Goal: Find specific page/section: Find specific page/section

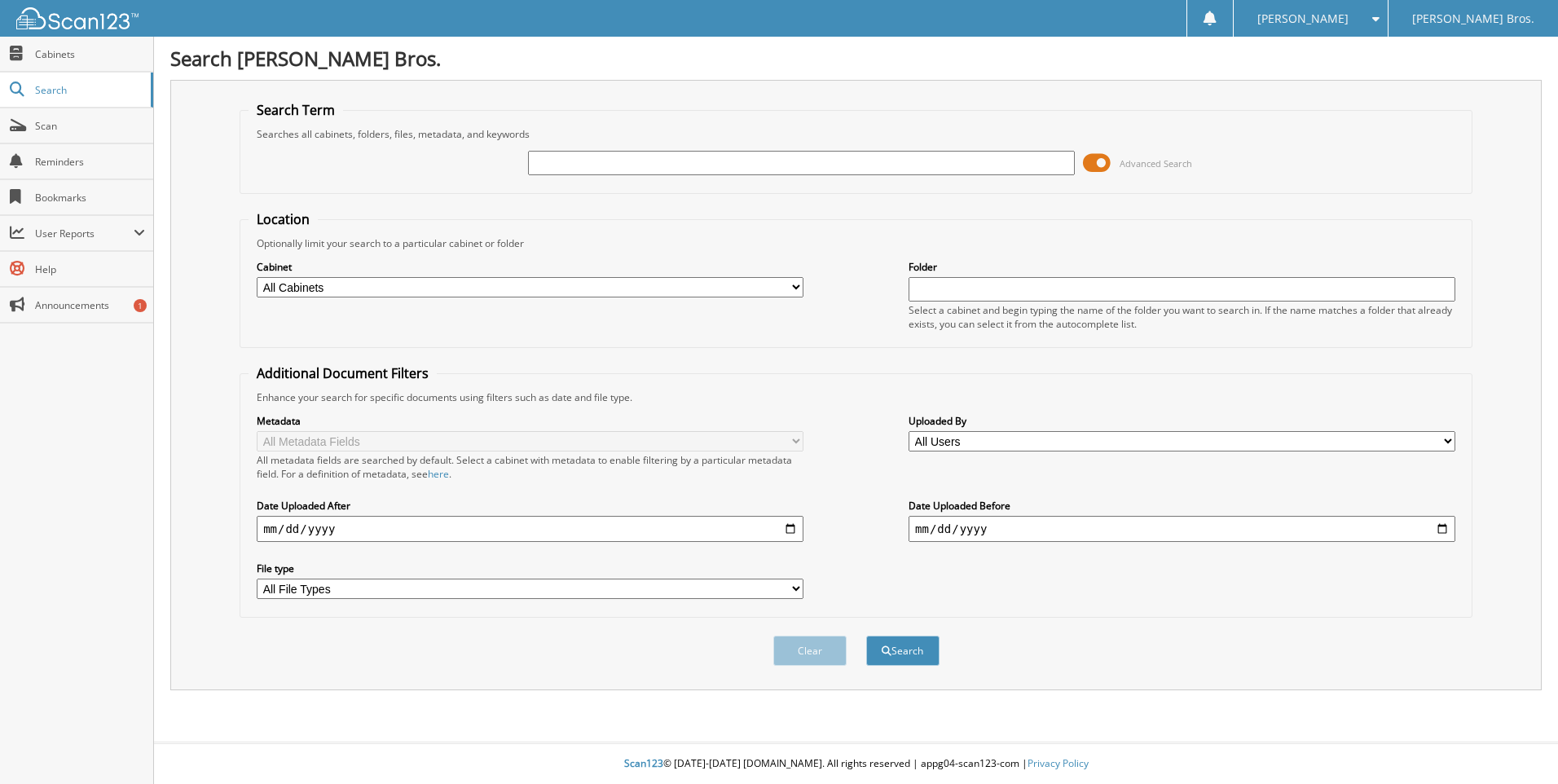
click at [42, 102] on link "Search" at bounding box center [76, 90] width 153 height 35
click at [52, 87] on span "Search" at bounding box center [89, 89] width 107 height 14
click at [1094, 146] on div "Advanced Search" at bounding box center [856, 162] width 1215 height 44
click at [1082, 164] on div "Advanced Search" at bounding box center [856, 162] width 1215 height 44
click at [1095, 162] on span at bounding box center [1097, 163] width 28 height 24
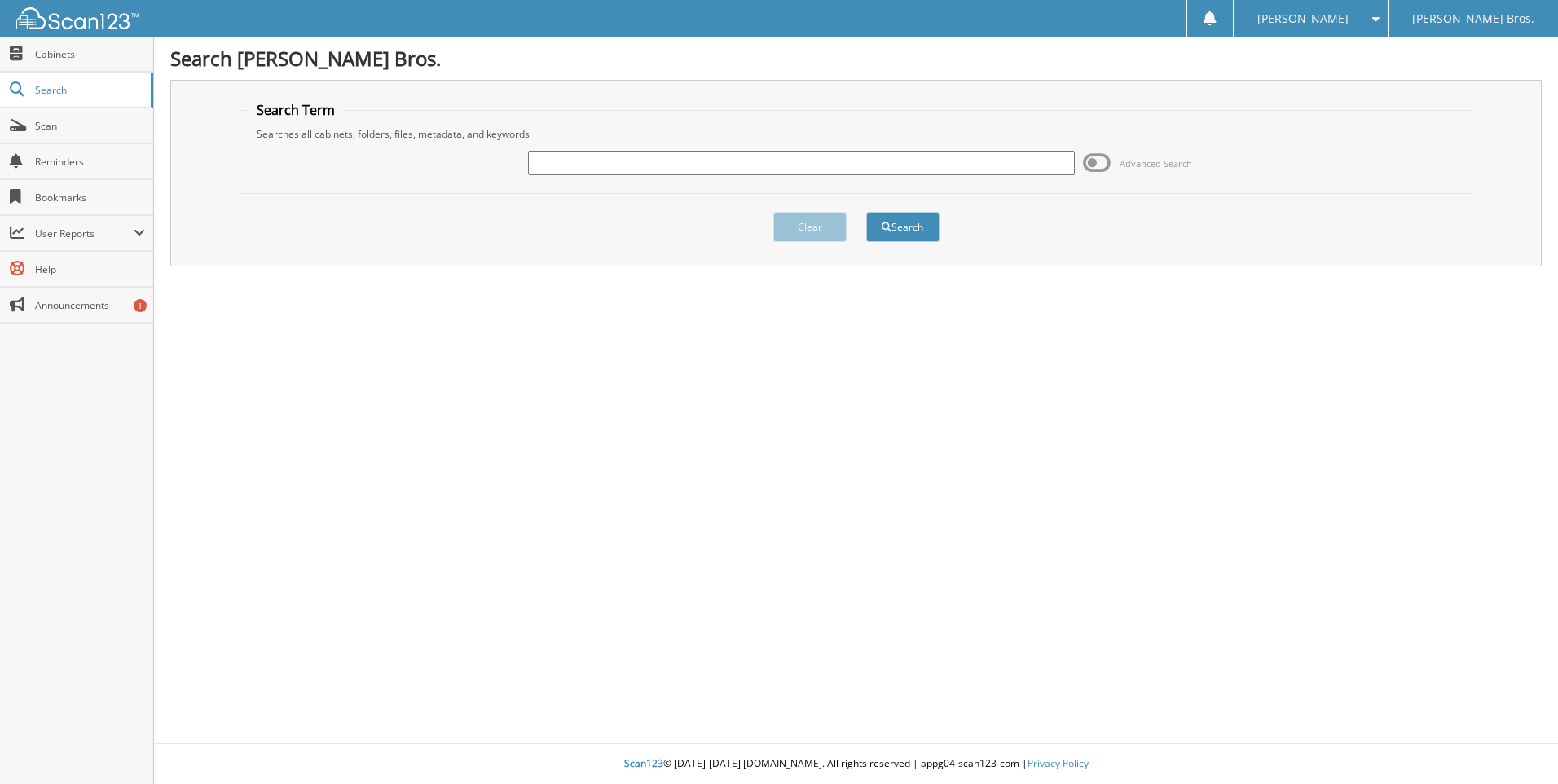
click at [741, 158] on input "text" at bounding box center [801, 163] width 546 height 24
type input "NV380000"
click at [866, 212] on button "Search" at bounding box center [903, 227] width 74 height 30
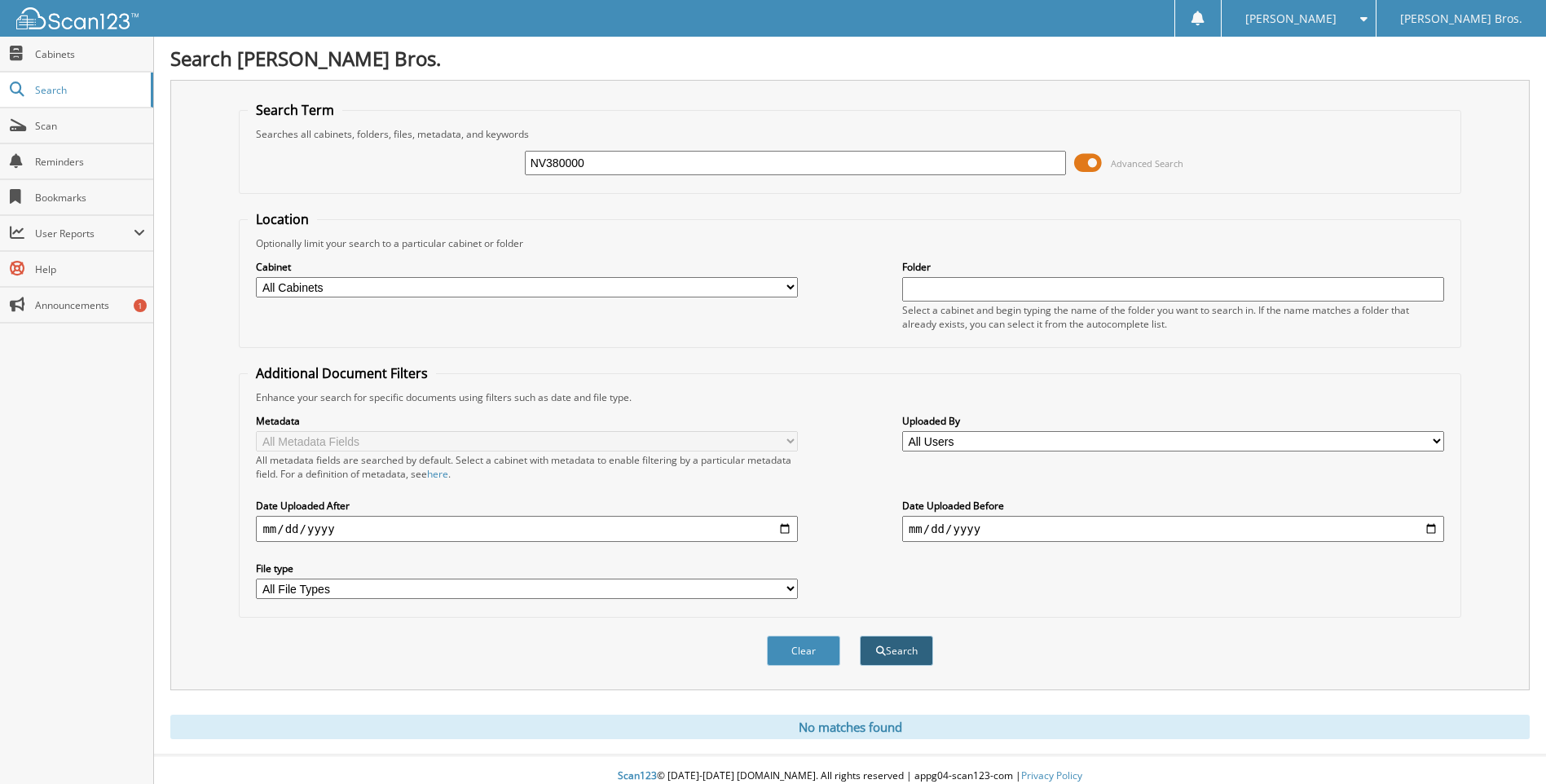
click at [883, 659] on button "Search" at bounding box center [896, 651] width 74 height 30
click at [1090, 167] on span at bounding box center [1088, 163] width 28 height 24
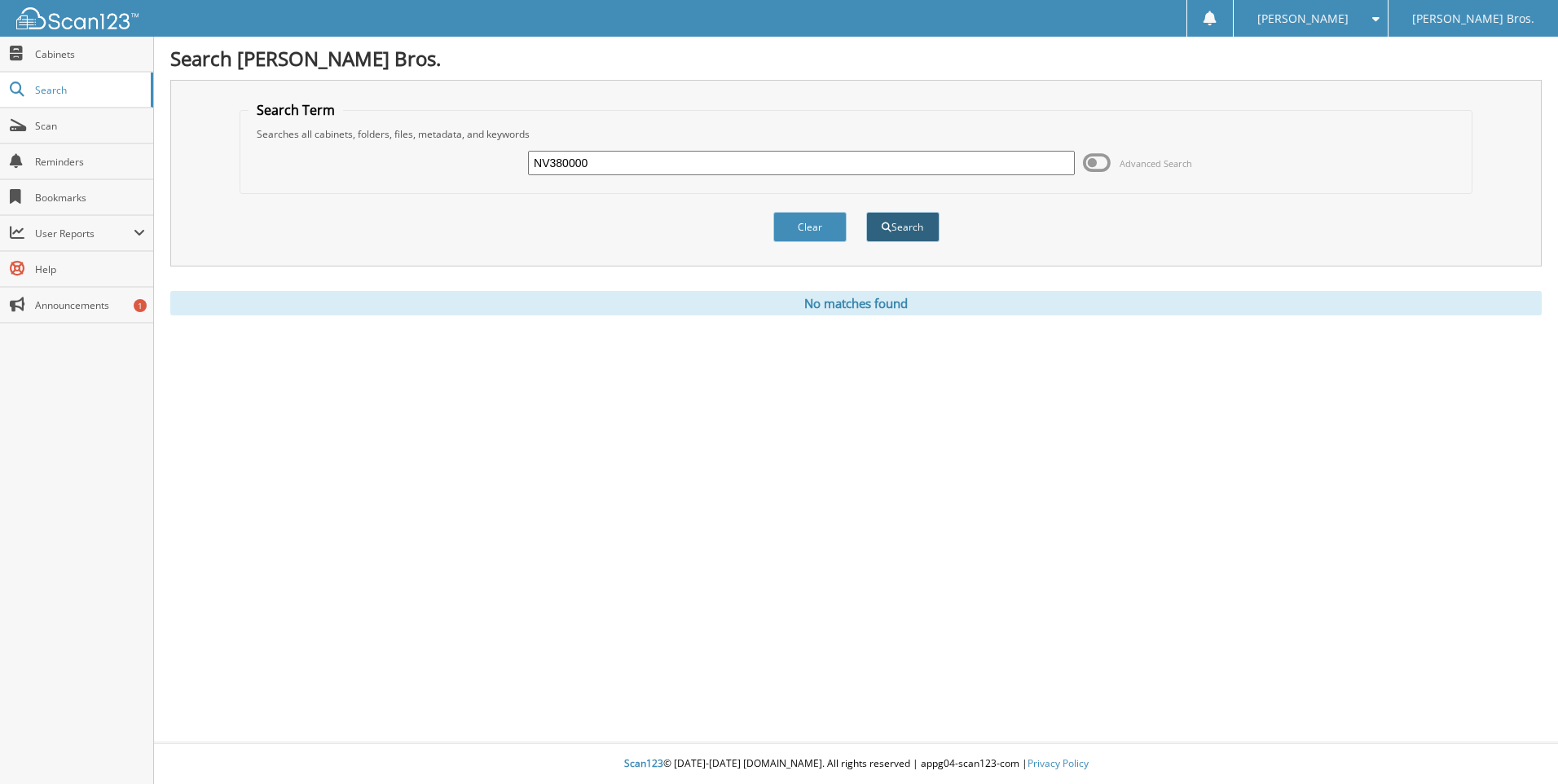
drag, startPoint x: 911, startPoint y: 248, endPoint x: 906, endPoint y: 233, distance: 15.8
click at [906, 233] on div "Clear Search" at bounding box center [856, 227] width 1233 height 66
drag, startPoint x: 906, startPoint y: 233, endPoint x: 903, endPoint y: 220, distance: 13.3
click at [903, 220] on button "Search" at bounding box center [903, 227] width 74 height 30
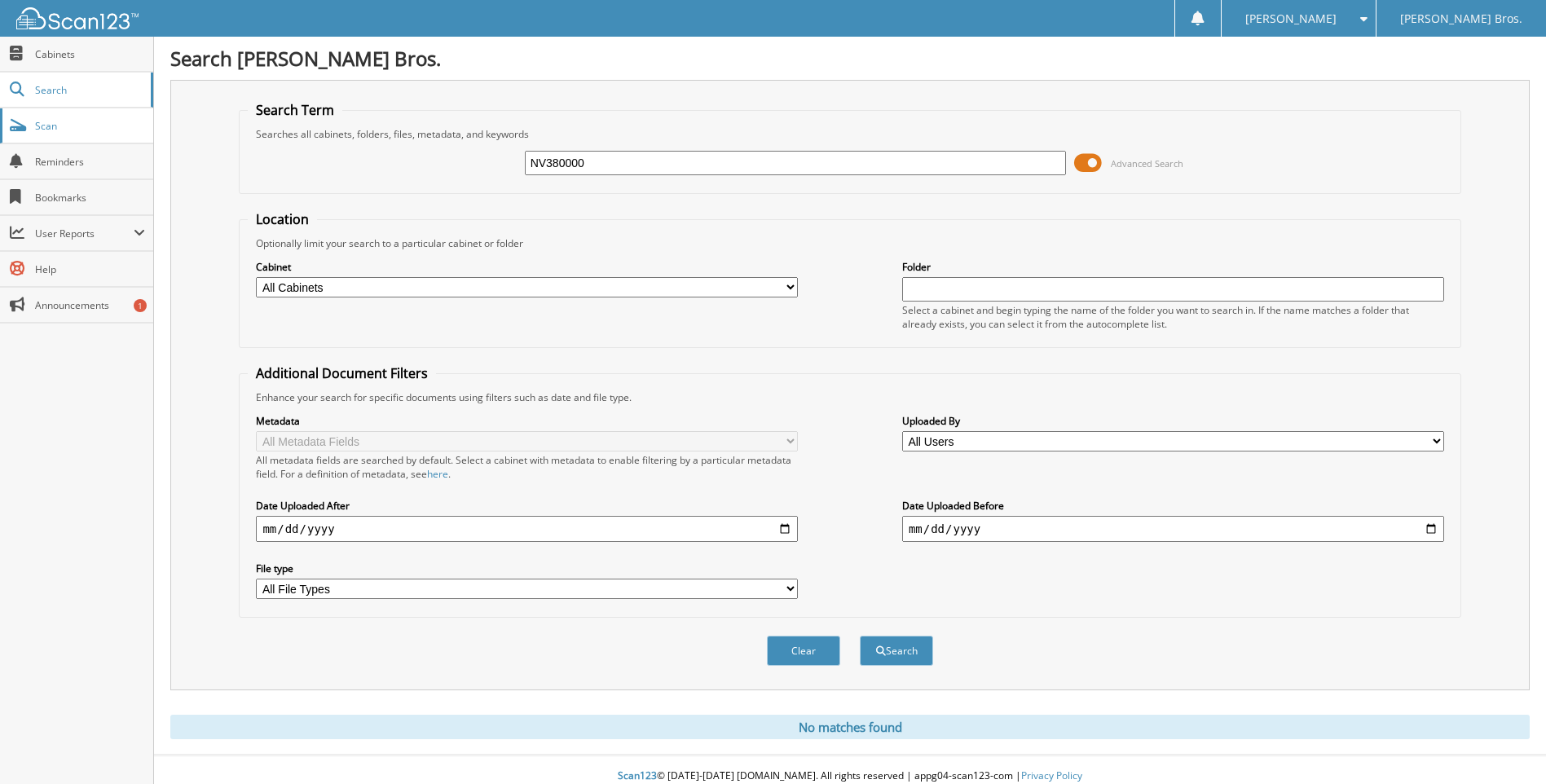
click at [48, 133] on link "Scan" at bounding box center [76, 126] width 153 height 35
